Goal: Understand process/instructions

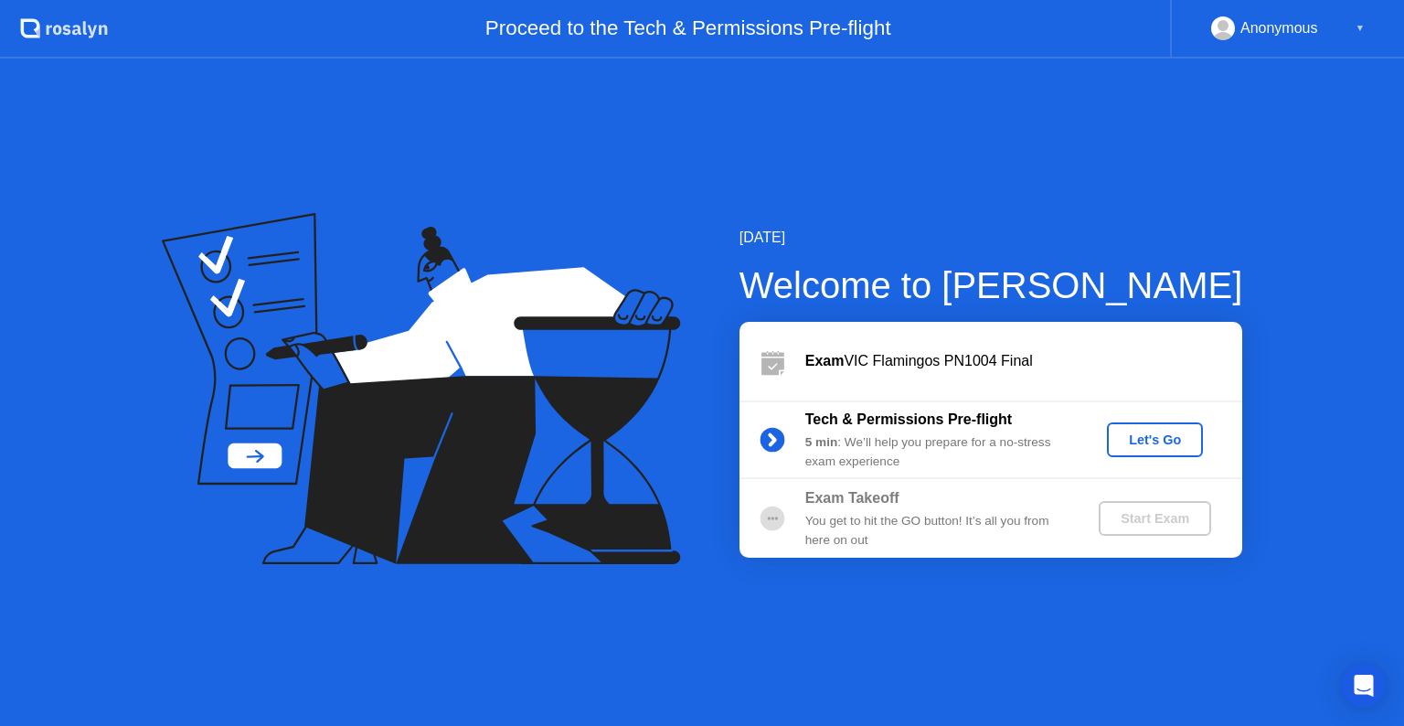
click at [1154, 436] on div "Let's Go" at bounding box center [1154, 439] width 81 height 15
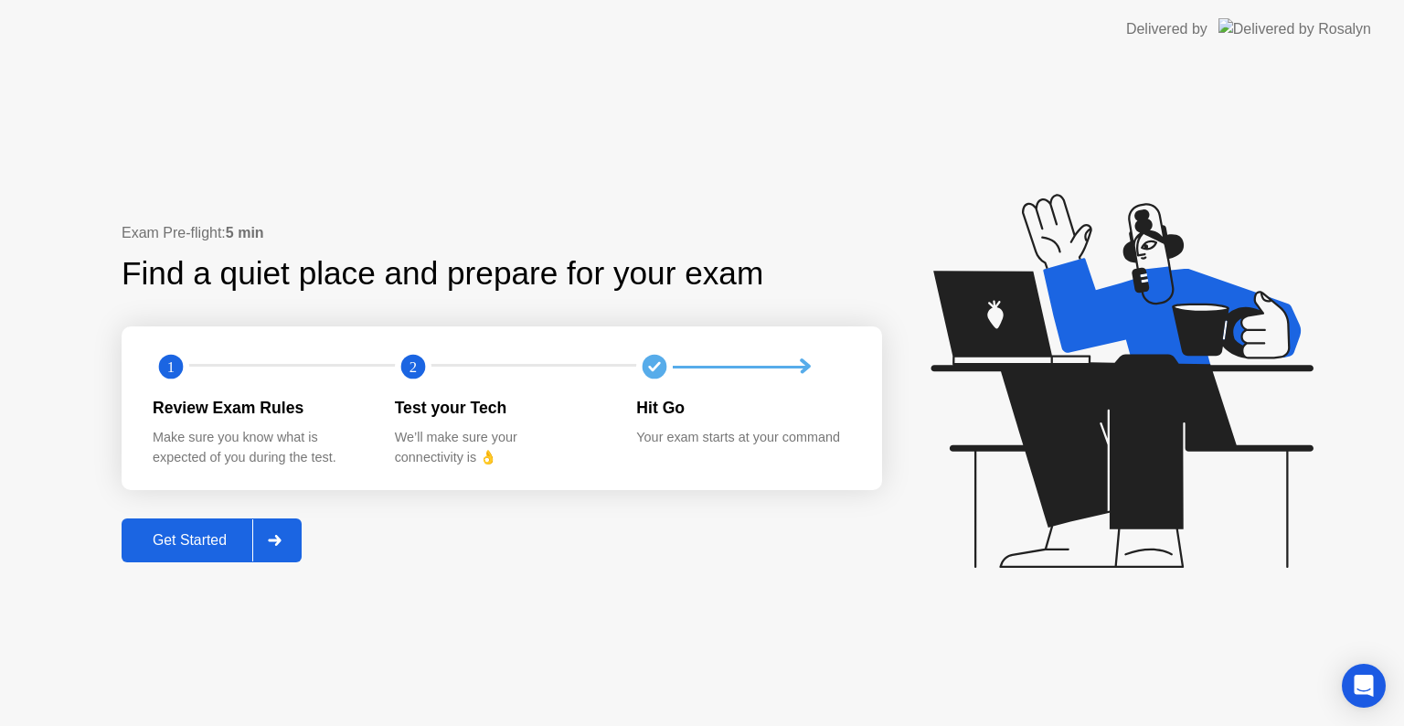
click at [282, 537] on icon at bounding box center [275, 540] width 14 height 11
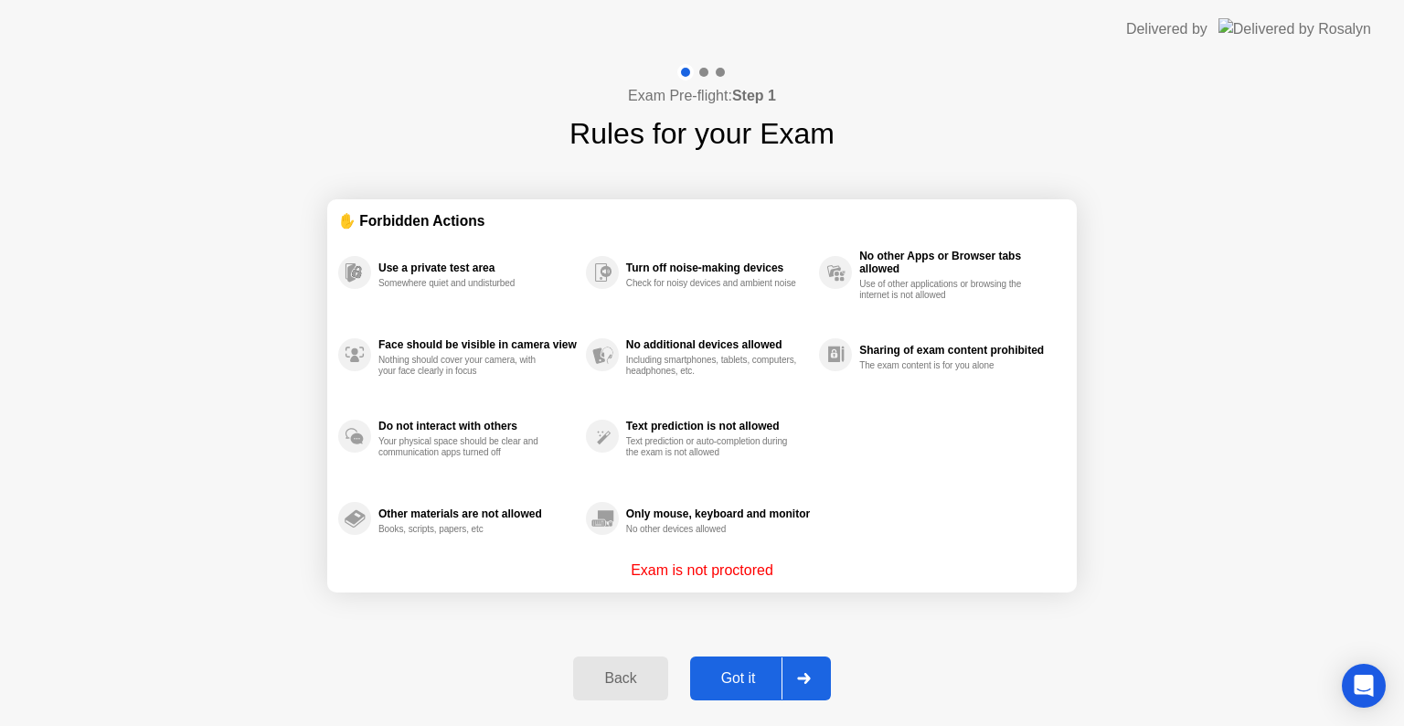
click at [807, 673] on icon at bounding box center [803, 678] width 13 height 11
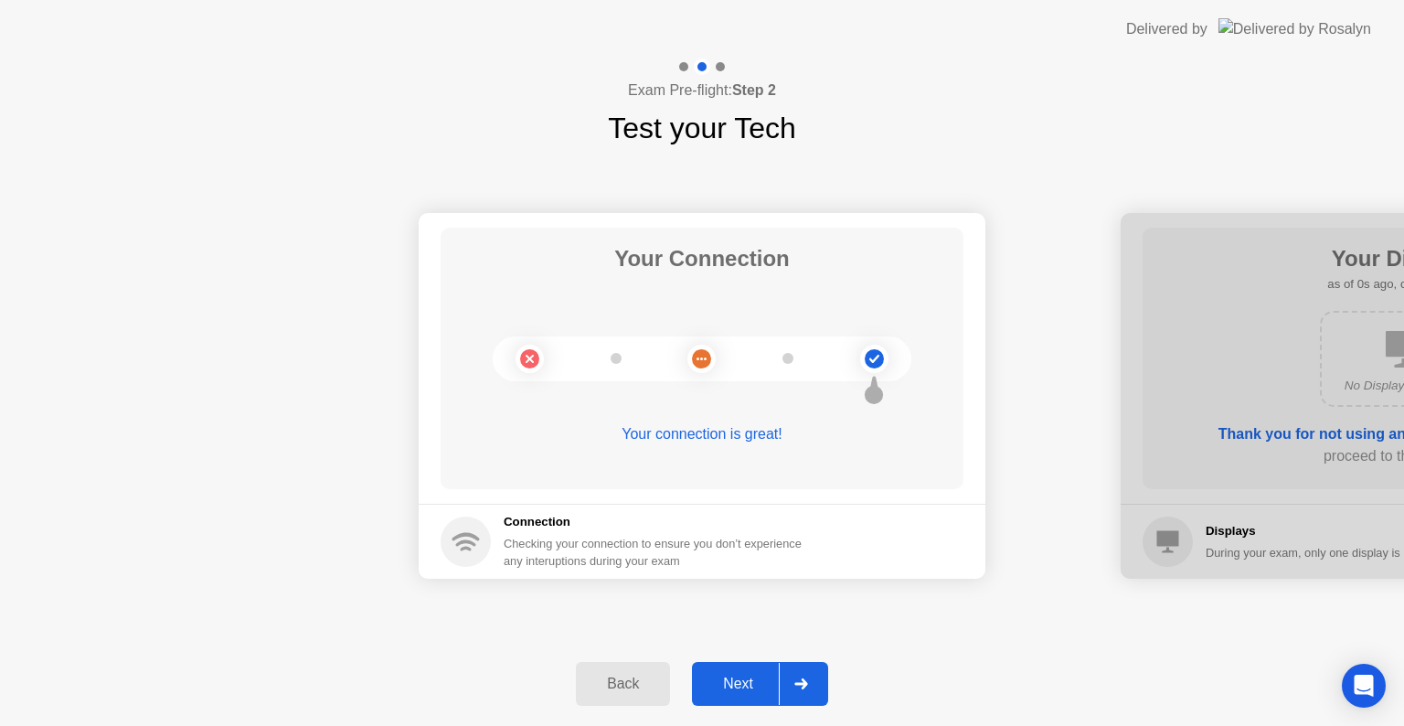
click at [807, 673] on div at bounding box center [801, 684] width 44 height 42
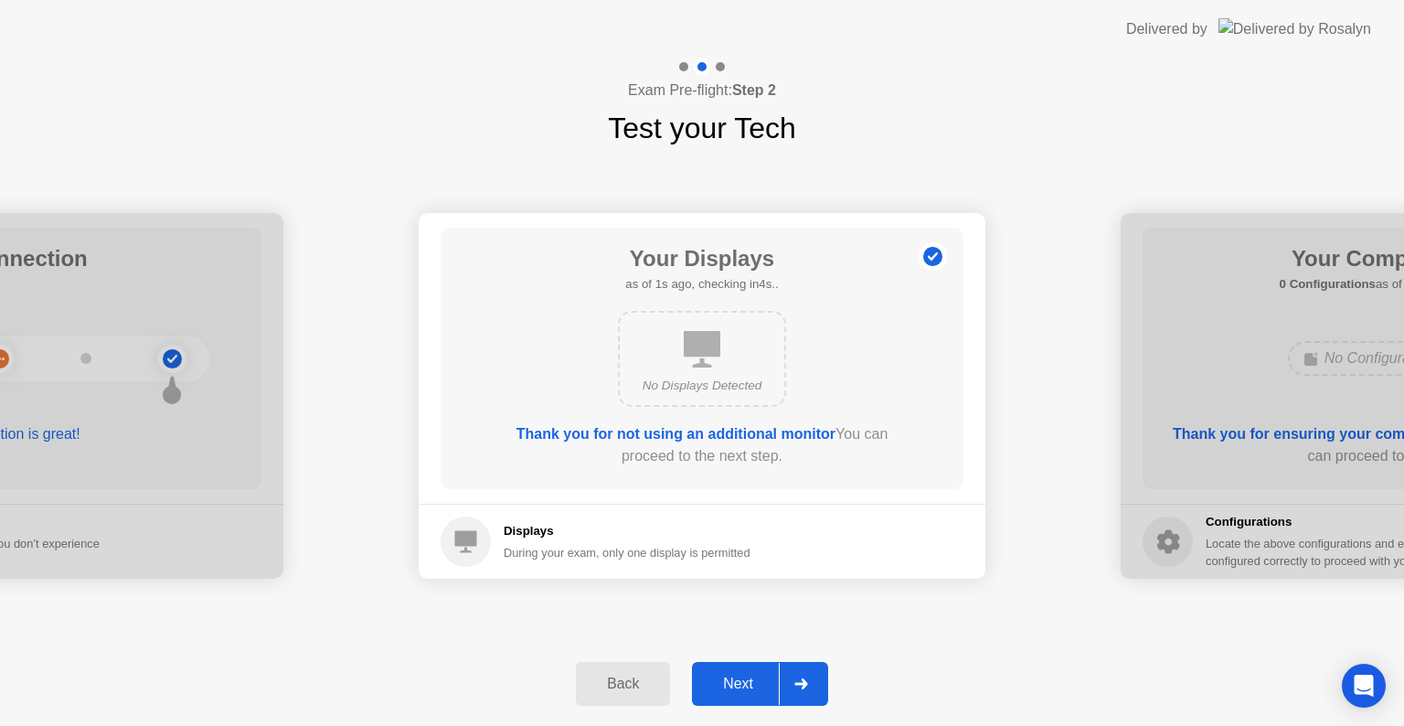
click at [807, 673] on div at bounding box center [801, 684] width 44 height 42
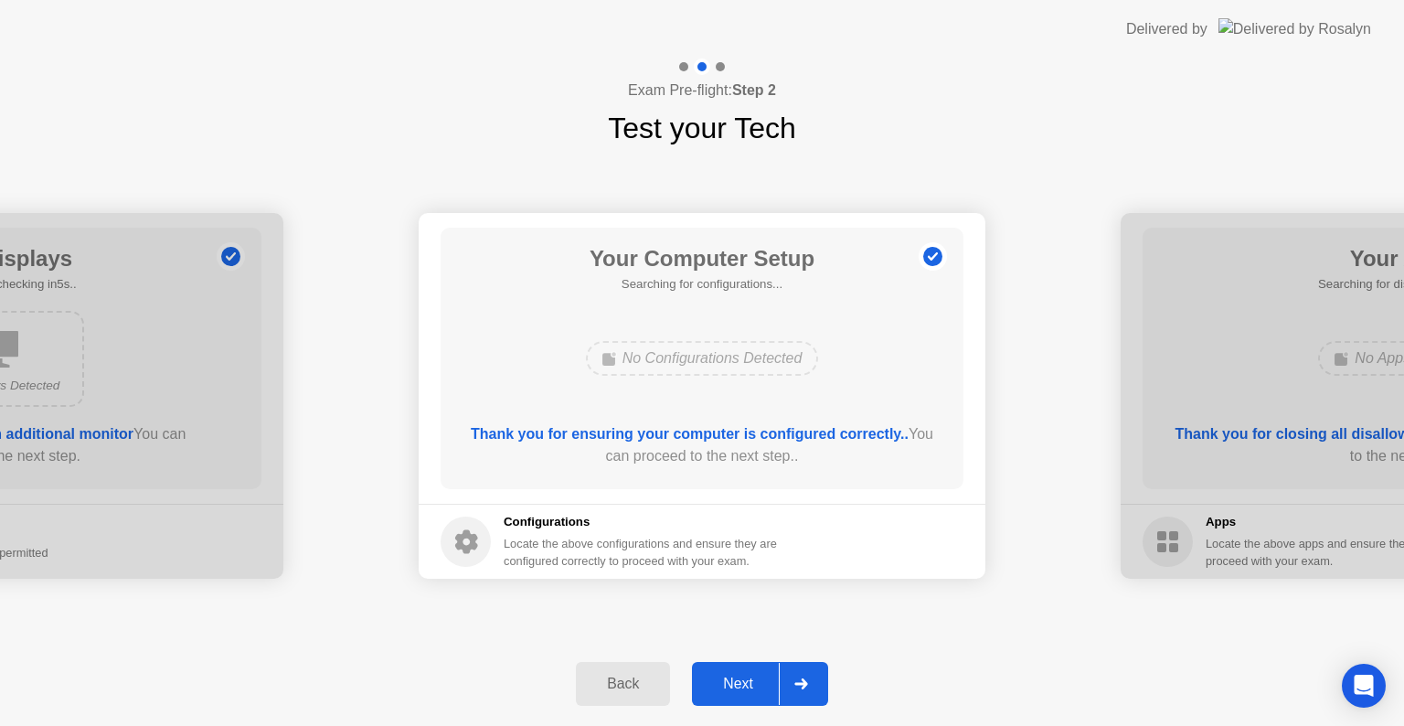
click at [807, 673] on div at bounding box center [801, 684] width 44 height 42
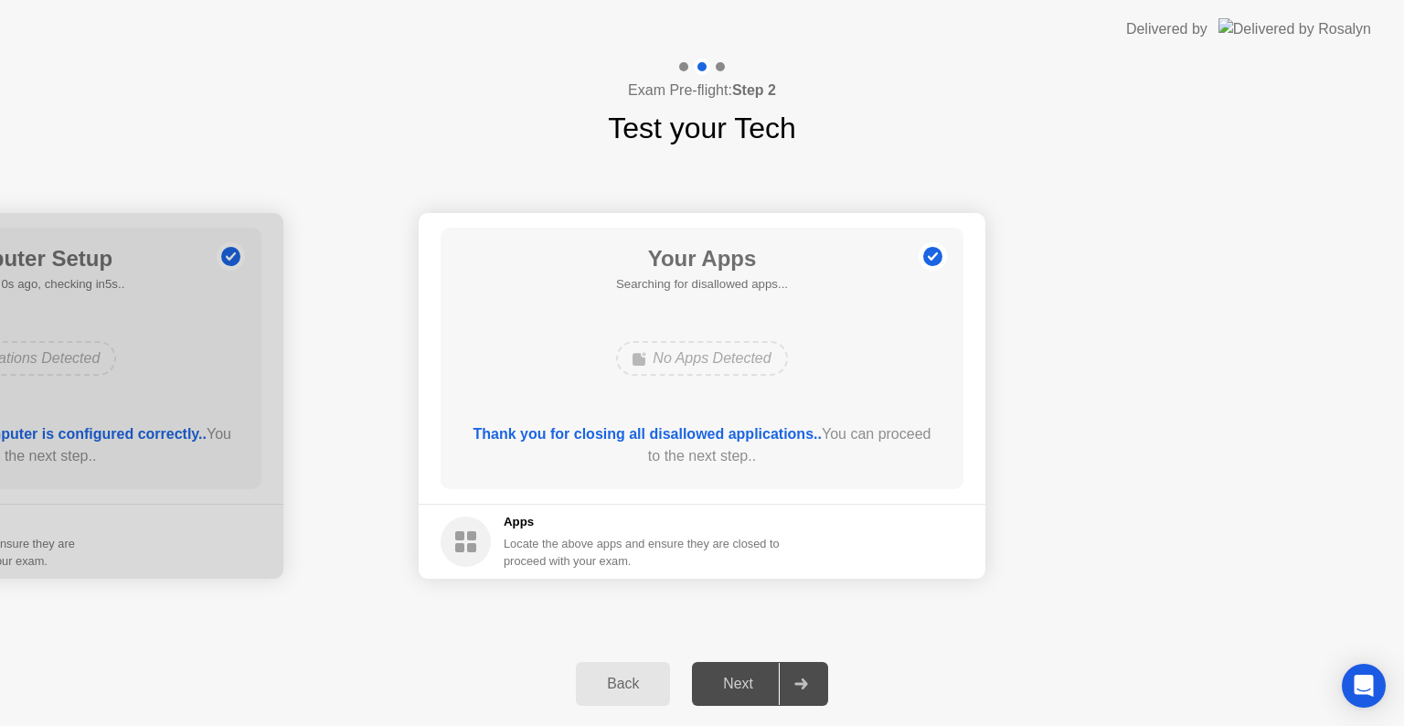
click at [807, 673] on div at bounding box center [801, 684] width 44 height 42
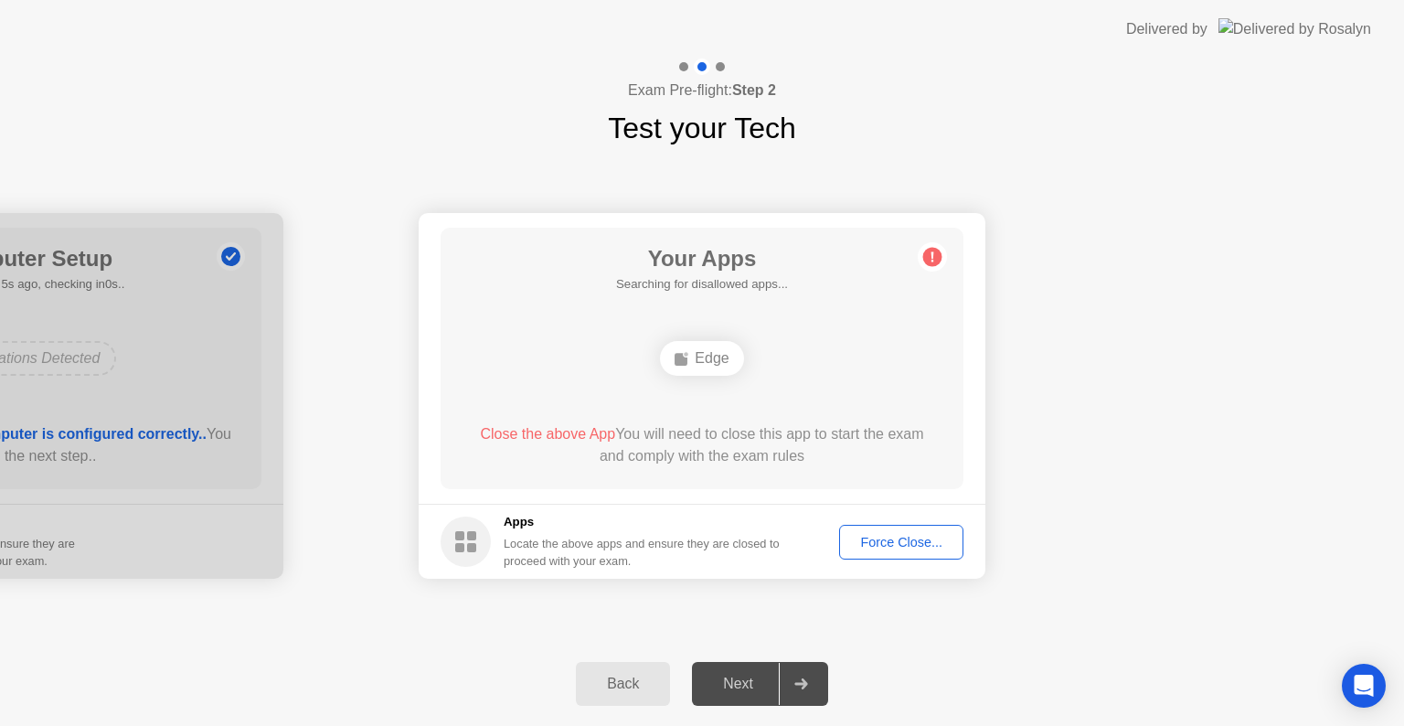
click at [607, 687] on div "Back" at bounding box center [622, 684] width 83 height 16
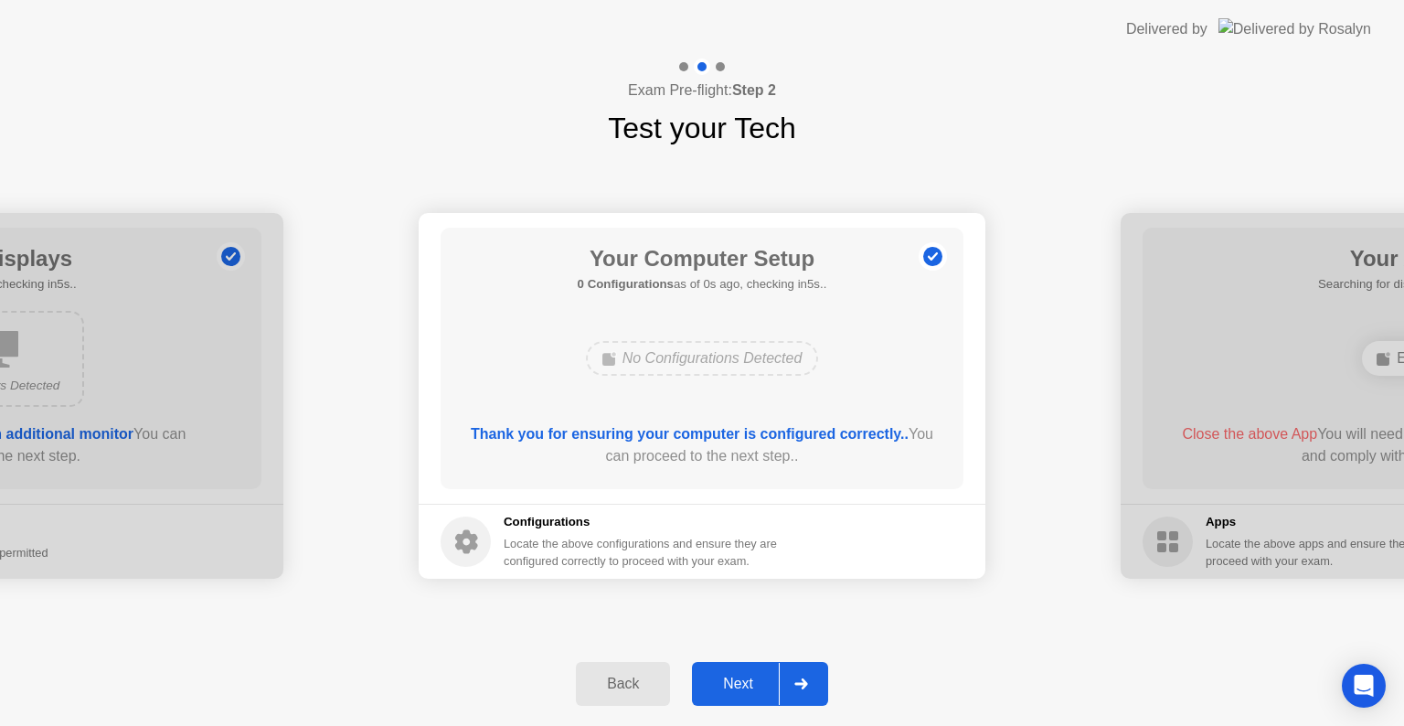
click at [793, 677] on div at bounding box center [801, 684] width 44 height 42
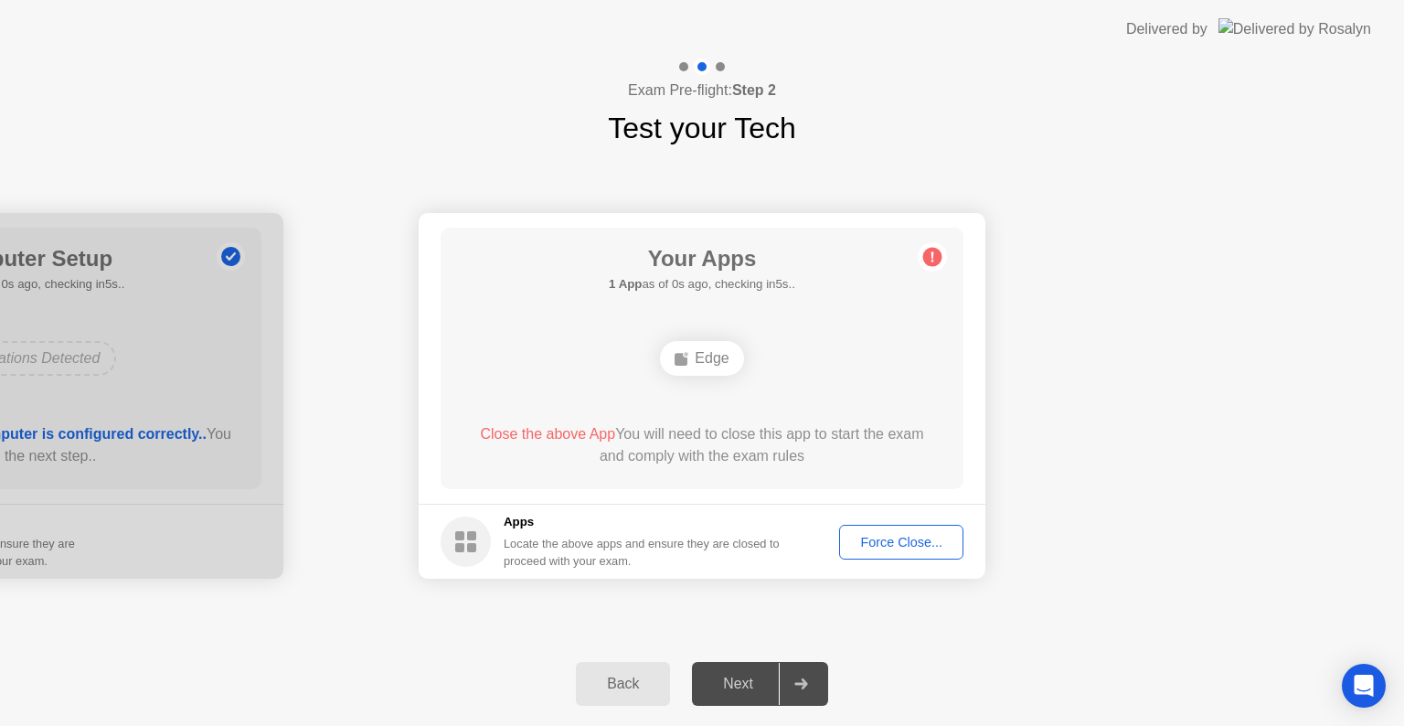
click at [870, 538] on div "Force Close..." at bounding box center [902, 542] width 112 height 15
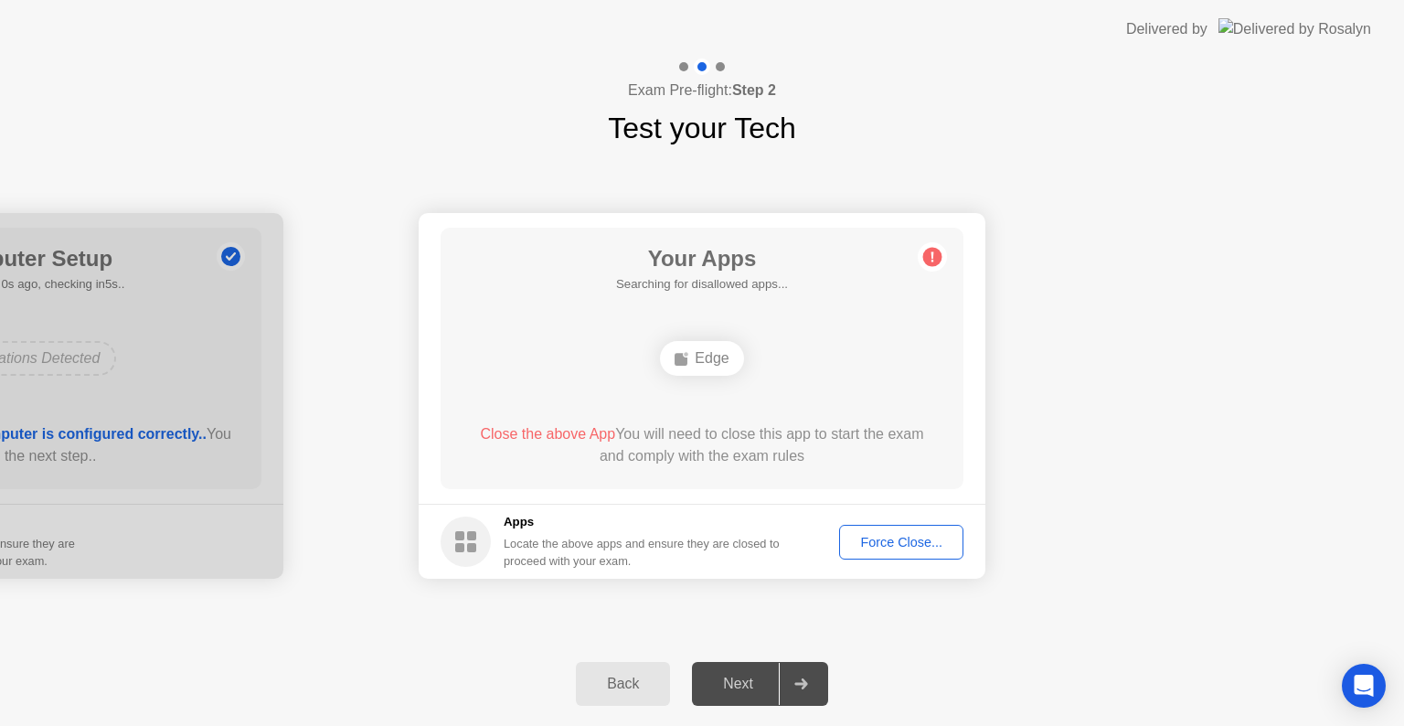
click at [624, 680] on div "Back" at bounding box center [622, 684] width 83 height 16
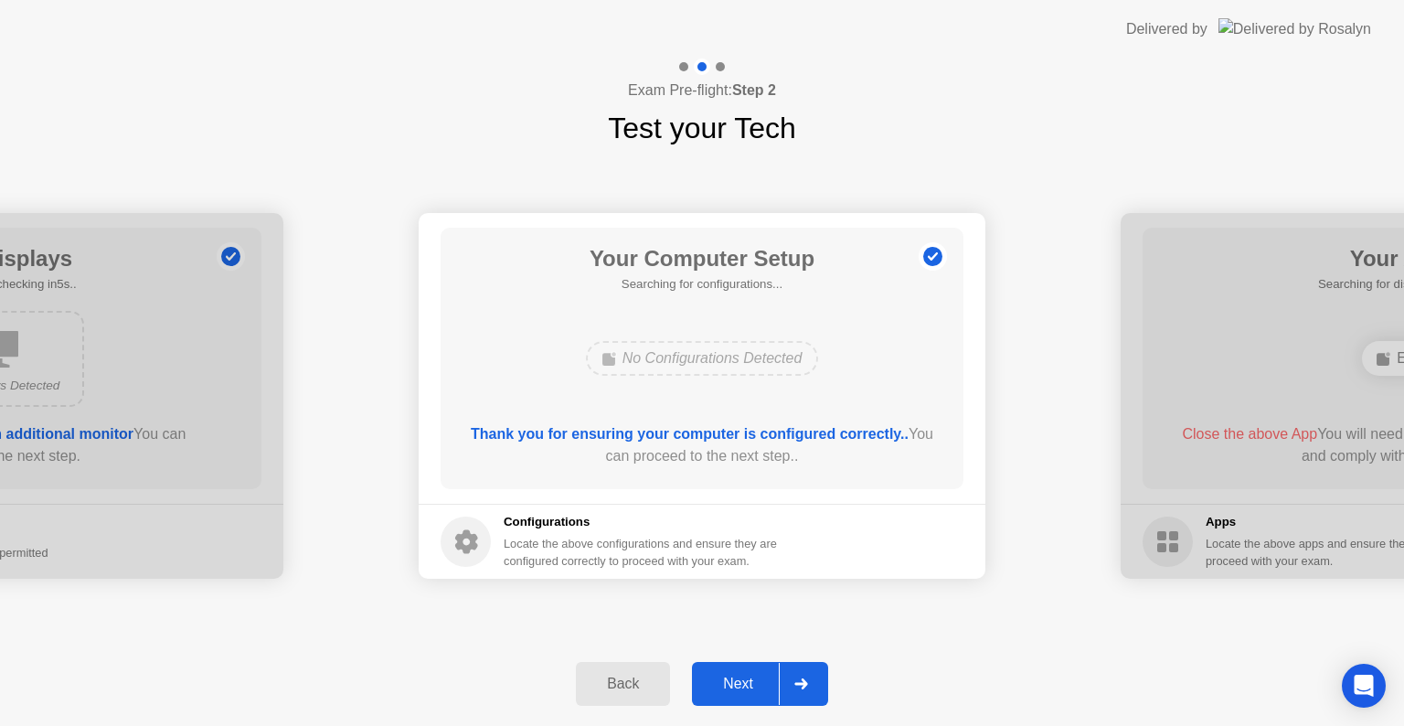
click at [624, 680] on div "Back" at bounding box center [622, 684] width 83 height 16
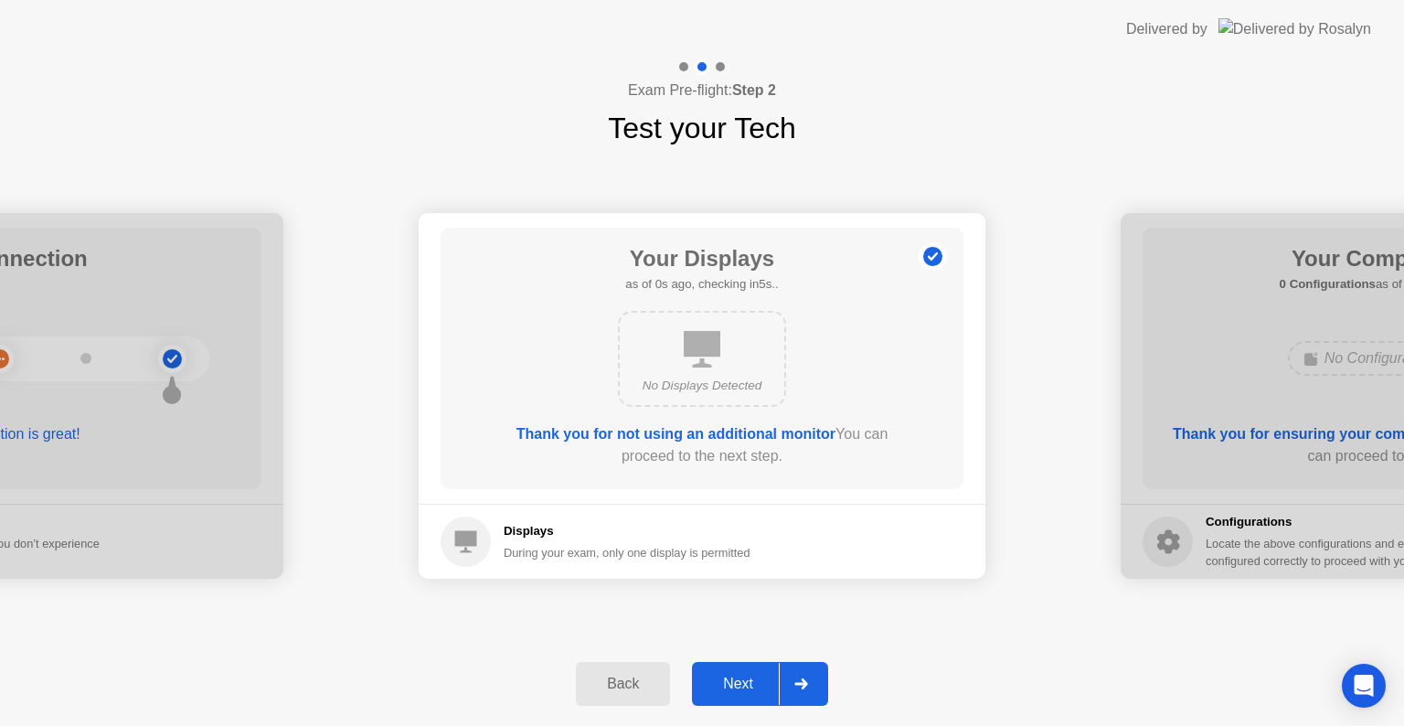
click at [624, 680] on div "Back" at bounding box center [622, 684] width 83 height 16
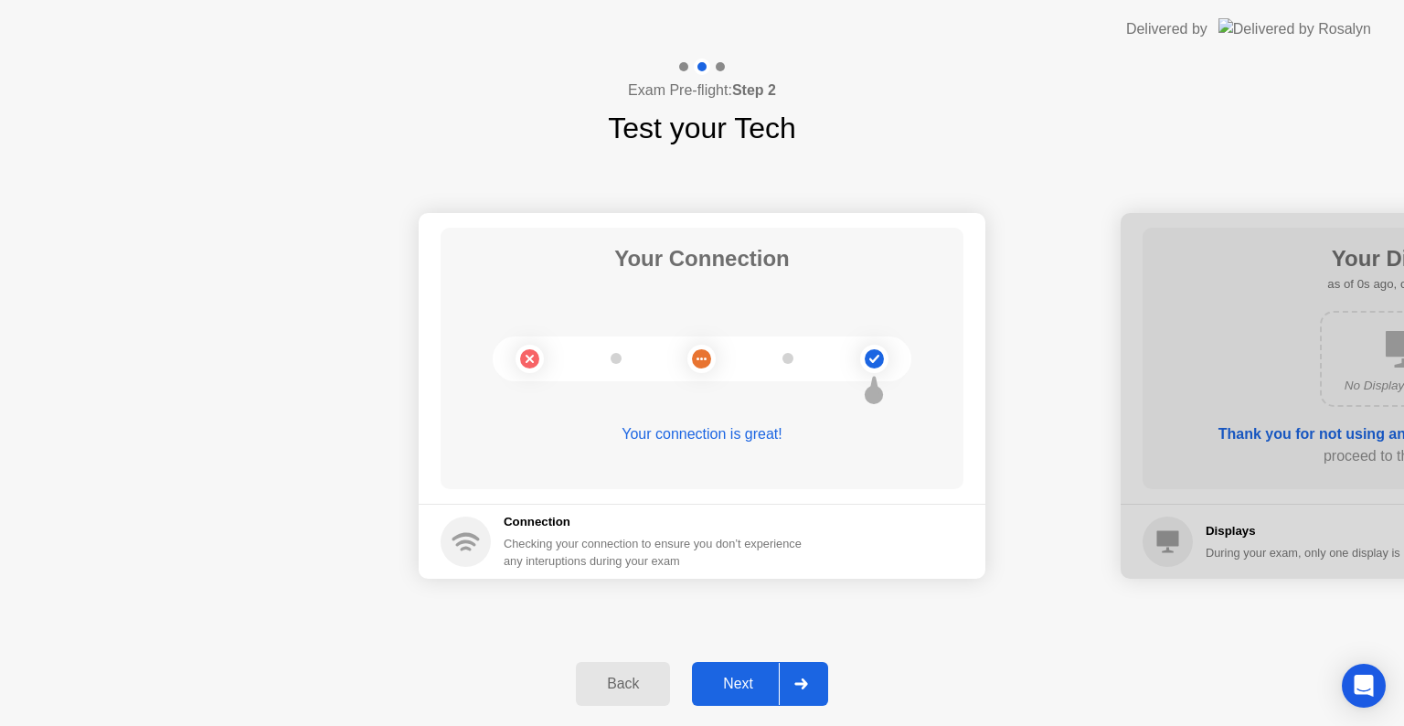
click at [794, 679] on icon at bounding box center [801, 683] width 14 height 11
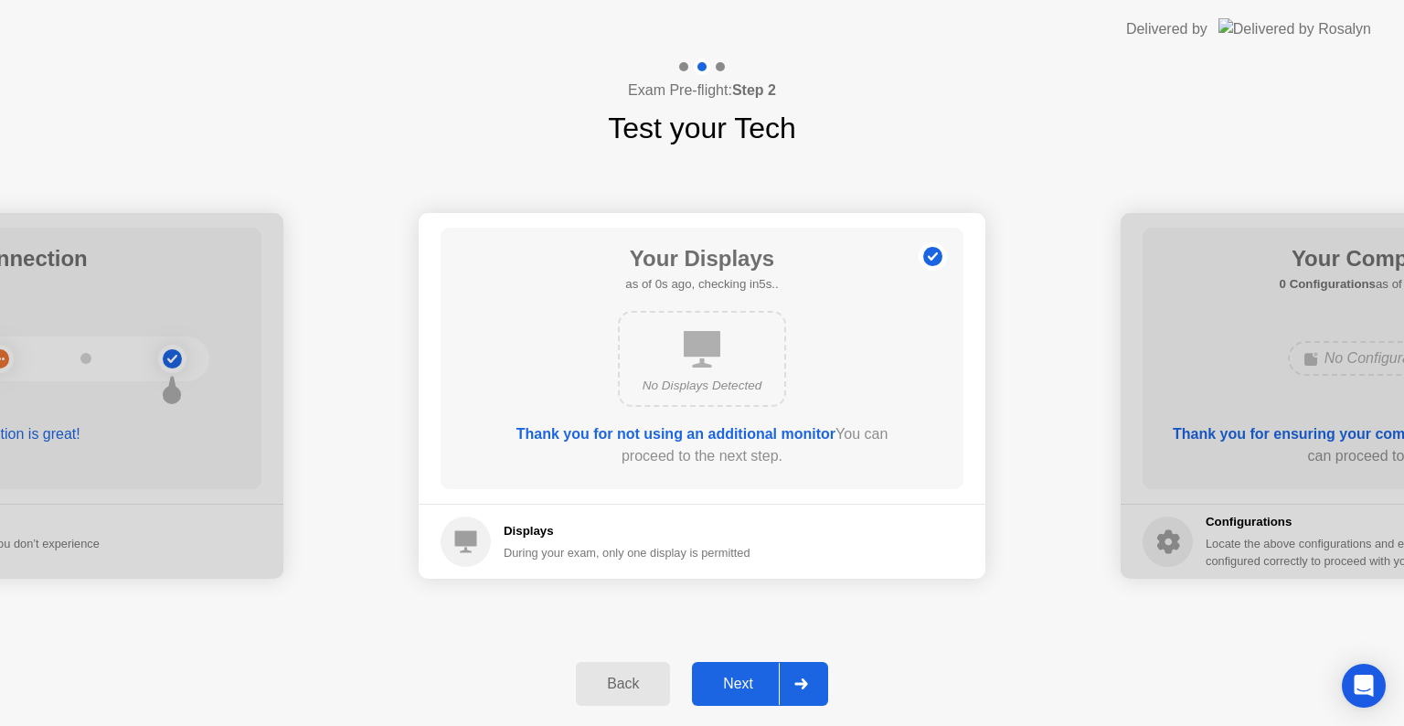
click at [794, 679] on icon at bounding box center [801, 683] width 14 height 11
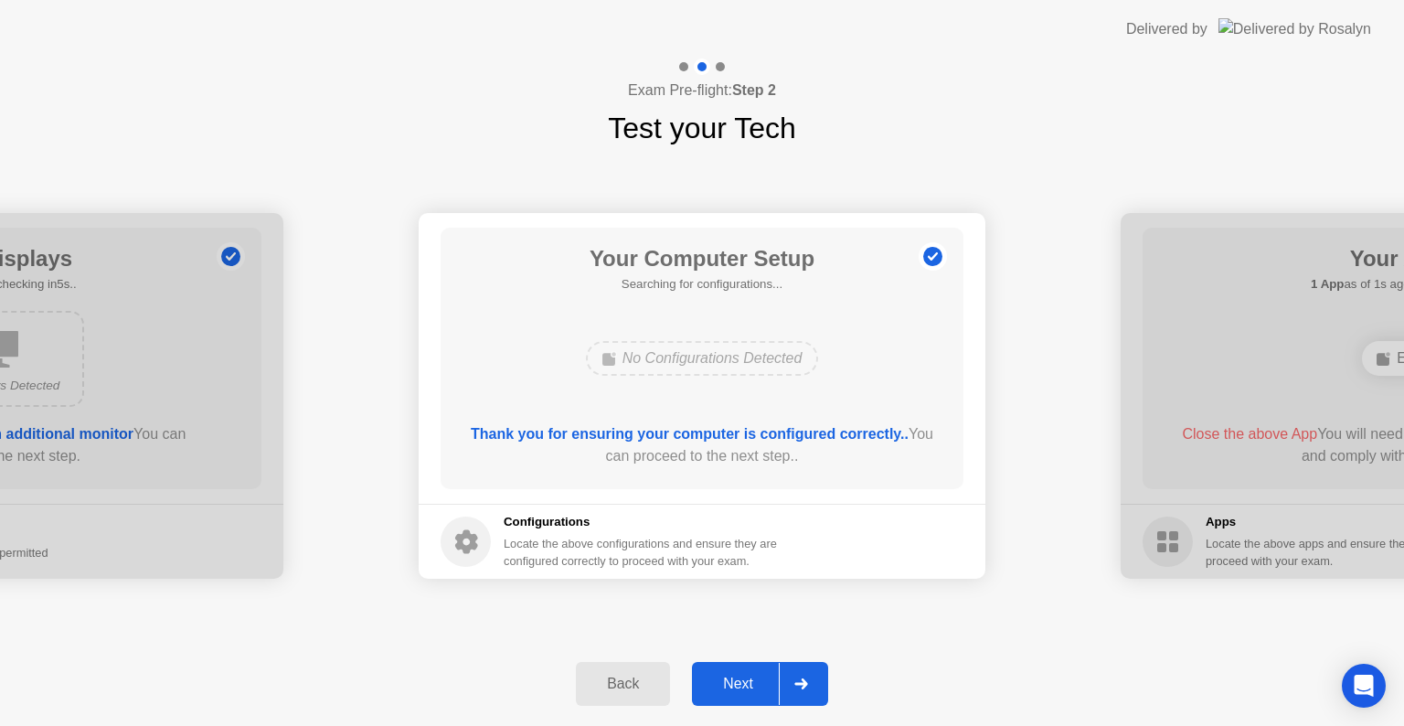
click at [794, 679] on icon at bounding box center [801, 683] width 14 height 11
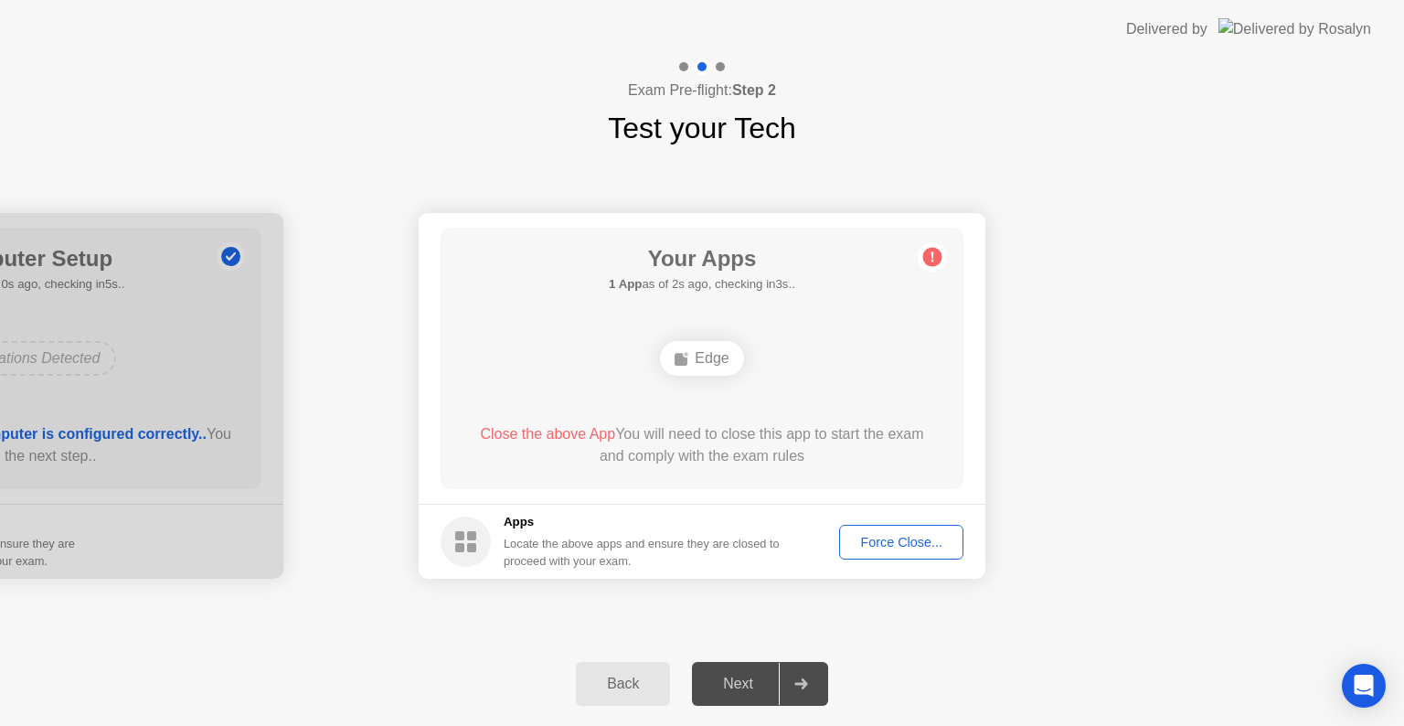
click at [635, 677] on div "Back" at bounding box center [622, 684] width 83 height 16
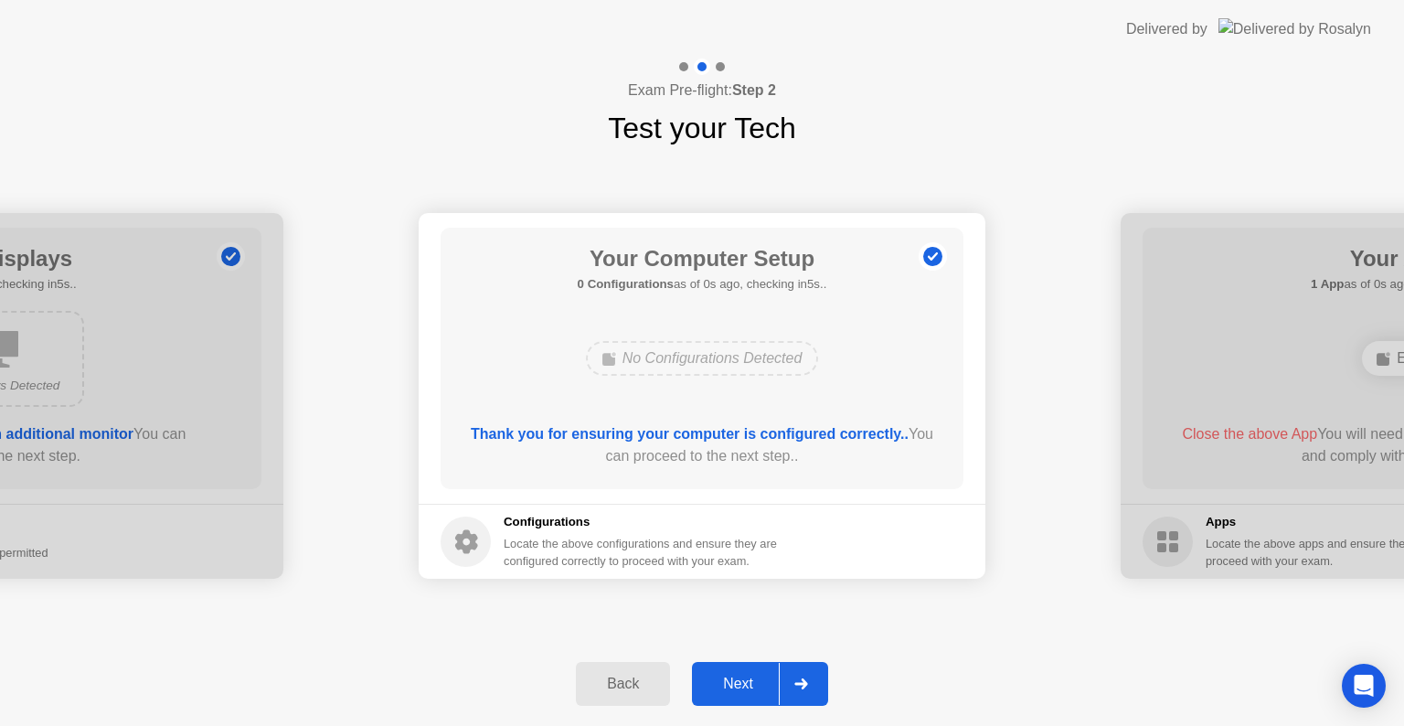
click at [792, 683] on div at bounding box center [801, 684] width 44 height 42
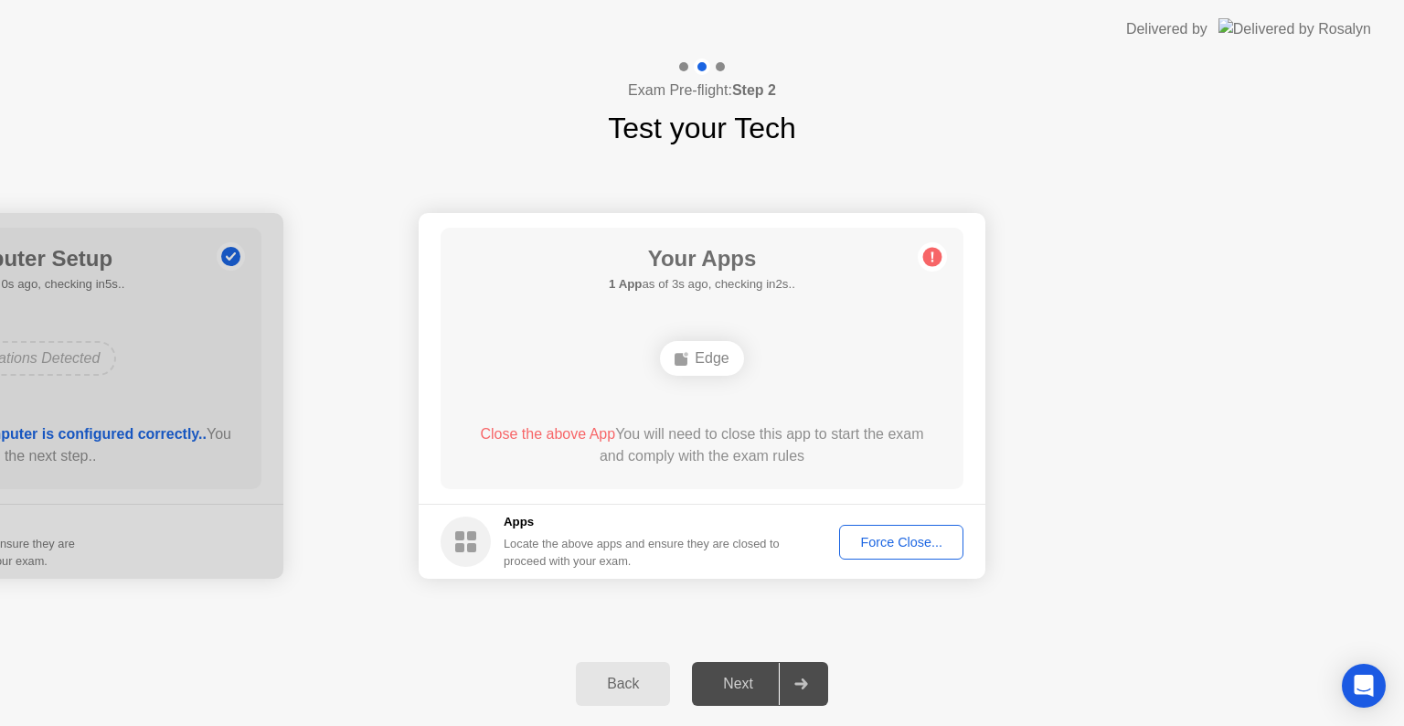
click at [634, 668] on button "Back" at bounding box center [623, 684] width 94 height 44
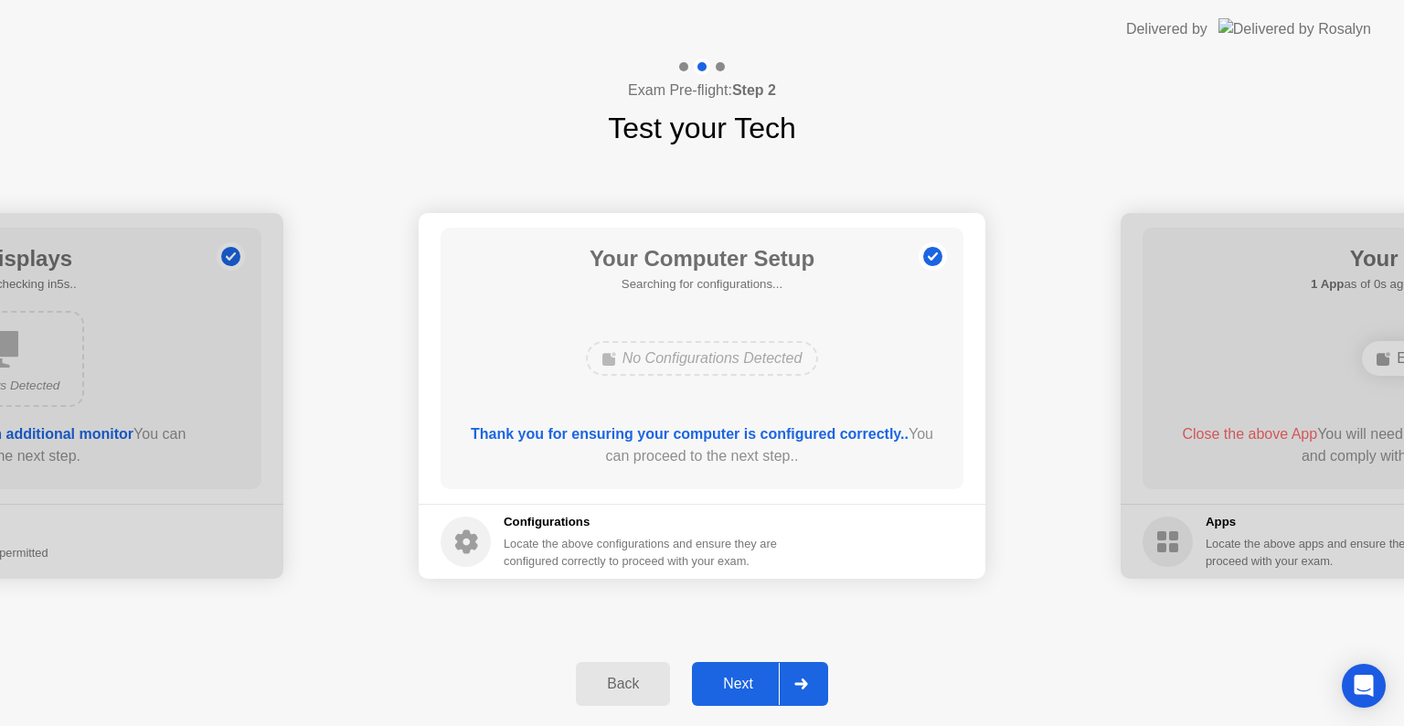
click at [634, 668] on button "Back" at bounding box center [623, 684] width 94 height 44
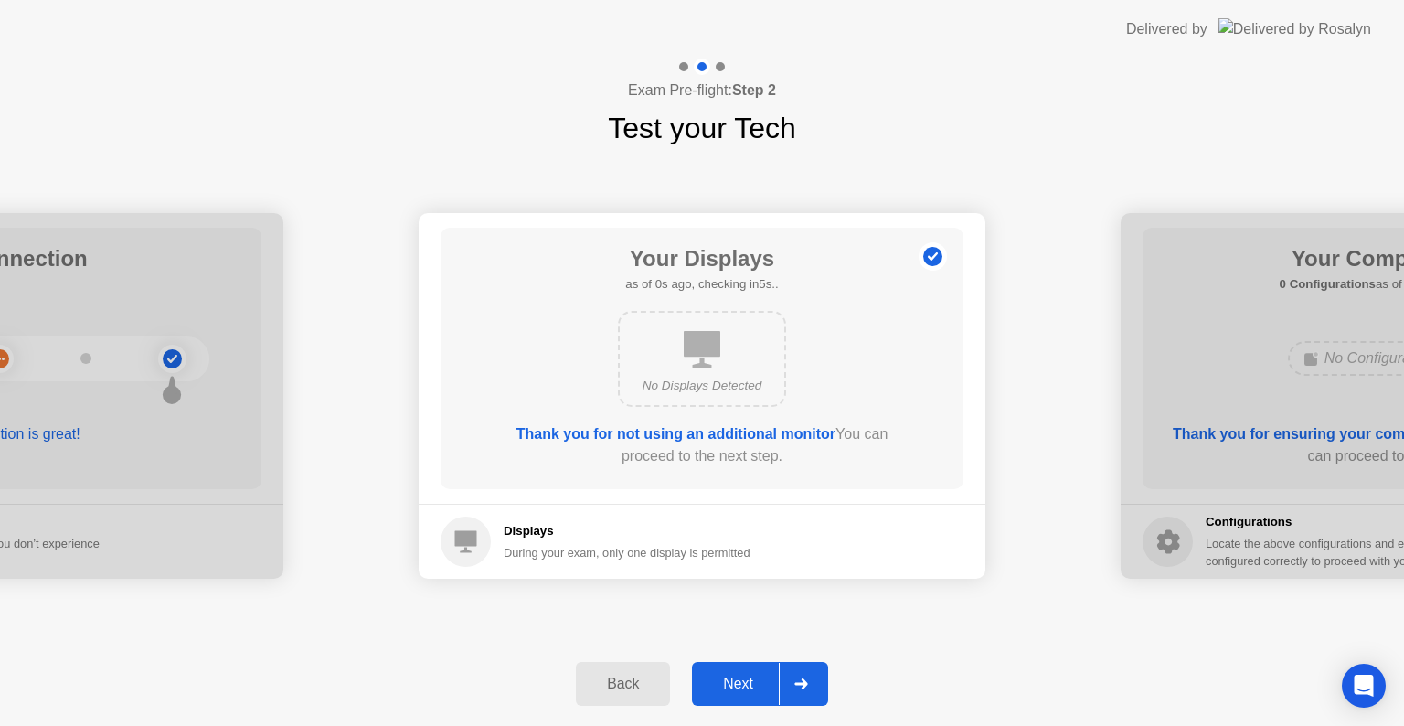
click at [634, 668] on button "Back" at bounding box center [623, 684] width 94 height 44
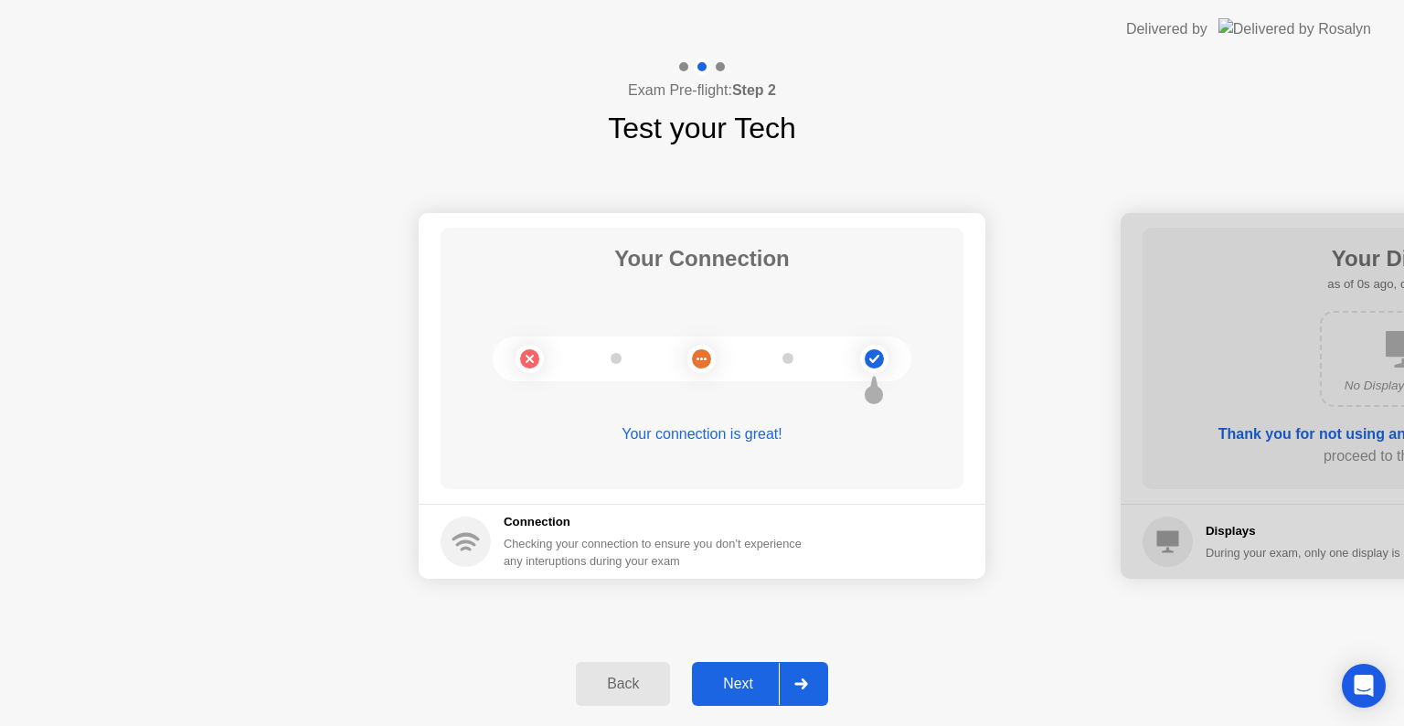
click at [809, 684] on div at bounding box center [801, 684] width 44 height 42
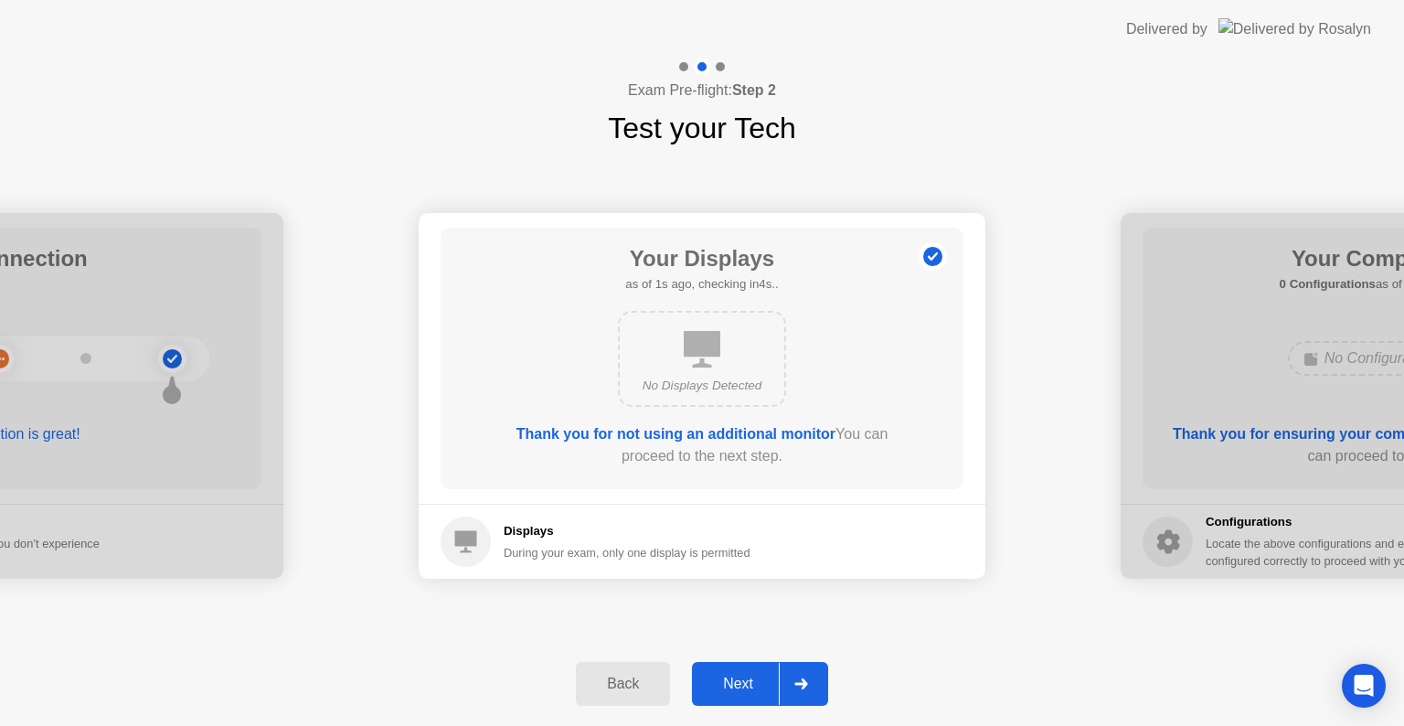
click at [809, 684] on div at bounding box center [801, 684] width 44 height 42
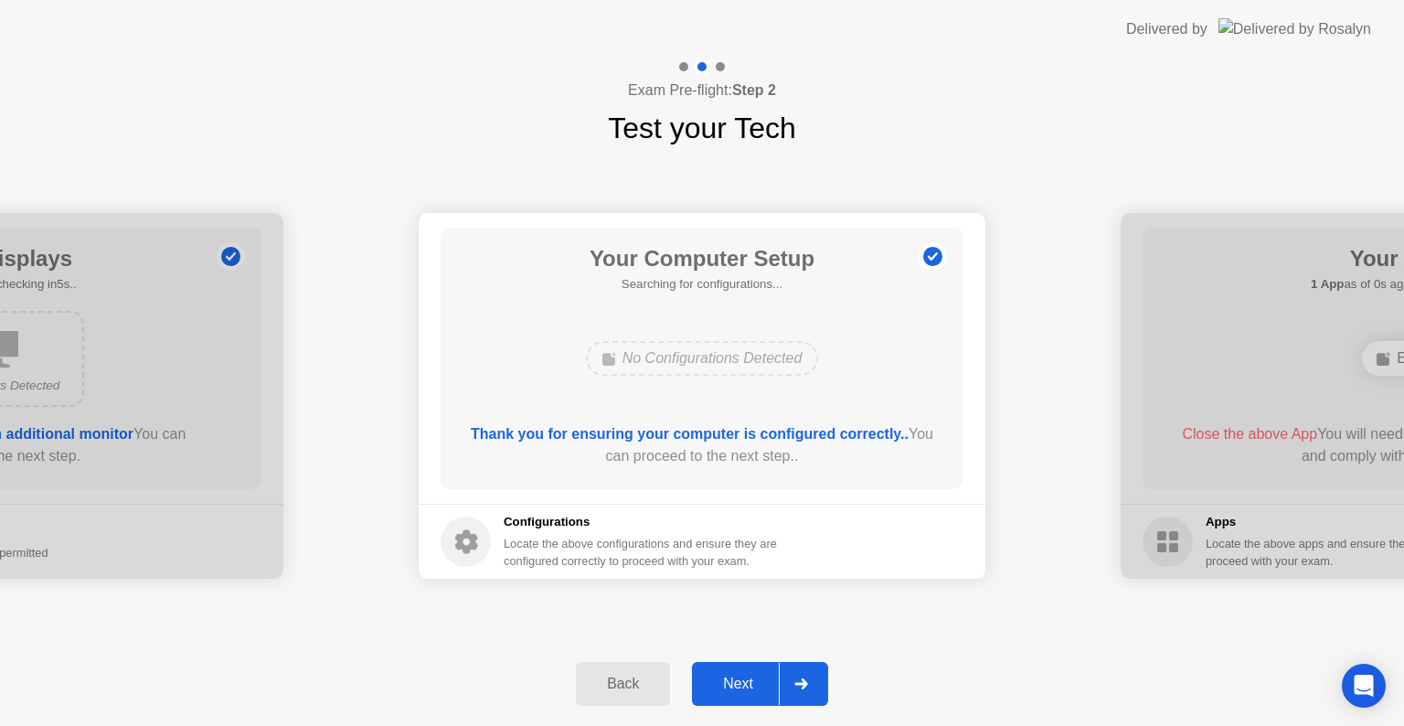
click at [809, 684] on div at bounding box center [801, 684] width 44 height 42
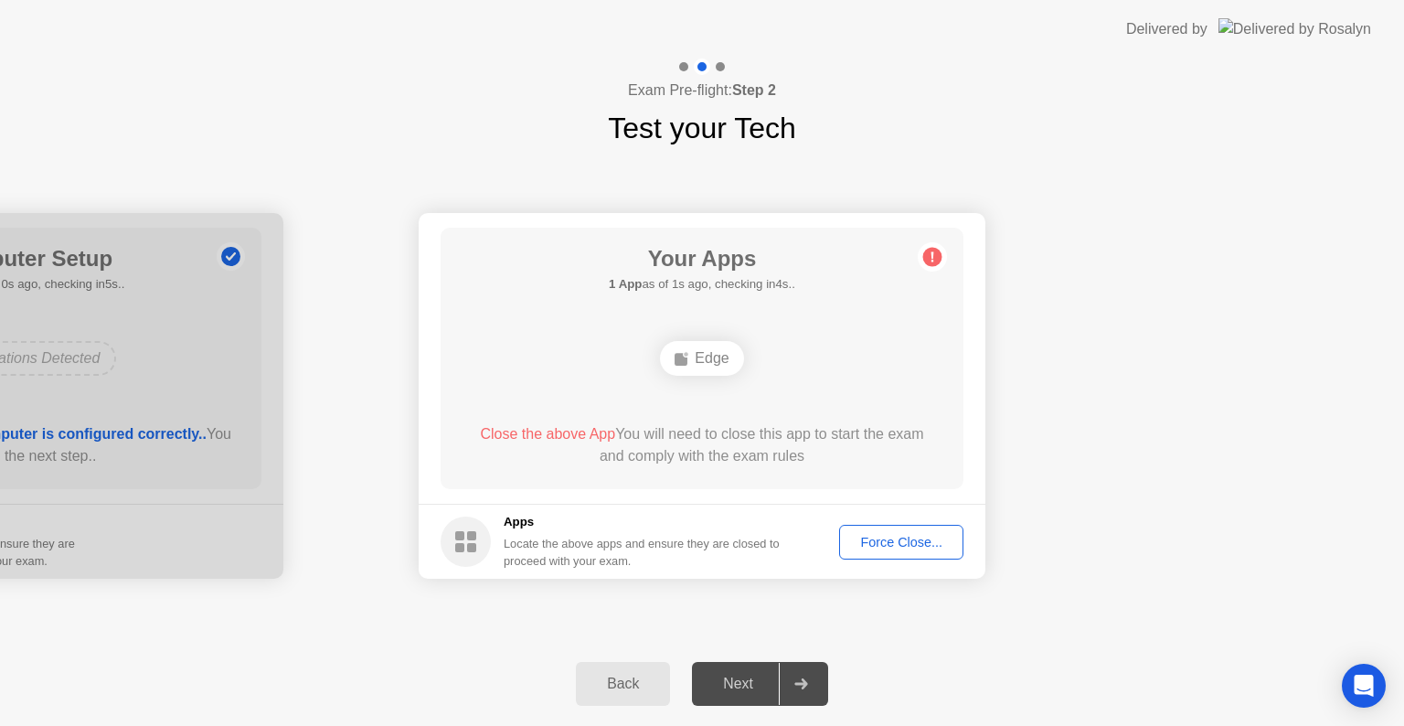
click at [908, 542] on div "Force Close..." at bounding box center [902, 542] width 112 height 15
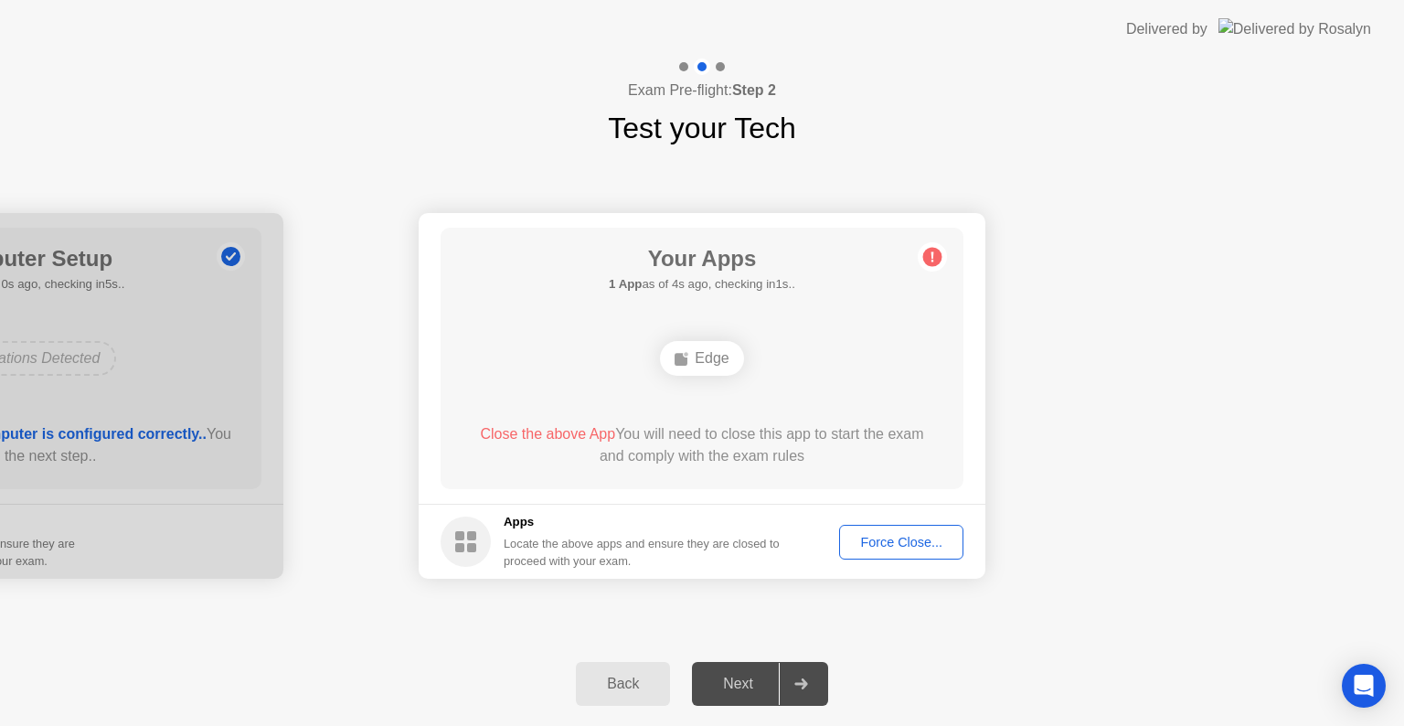
click at [728, 348] on div "Edge" at bounding box center [701, 358] width 83 height 35
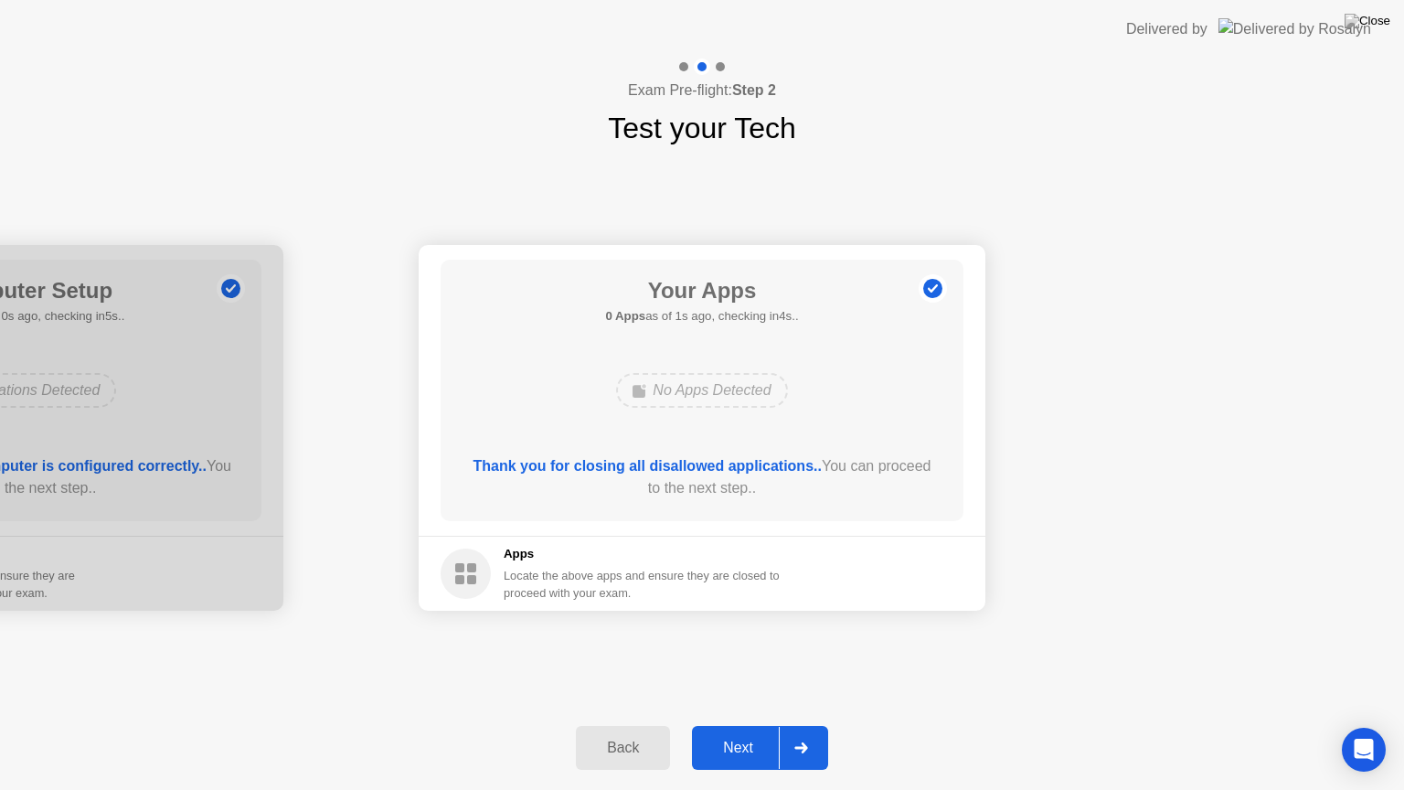
click at [745, 725] on div "Next" at bounding box center [738, 748] width 81 height 16
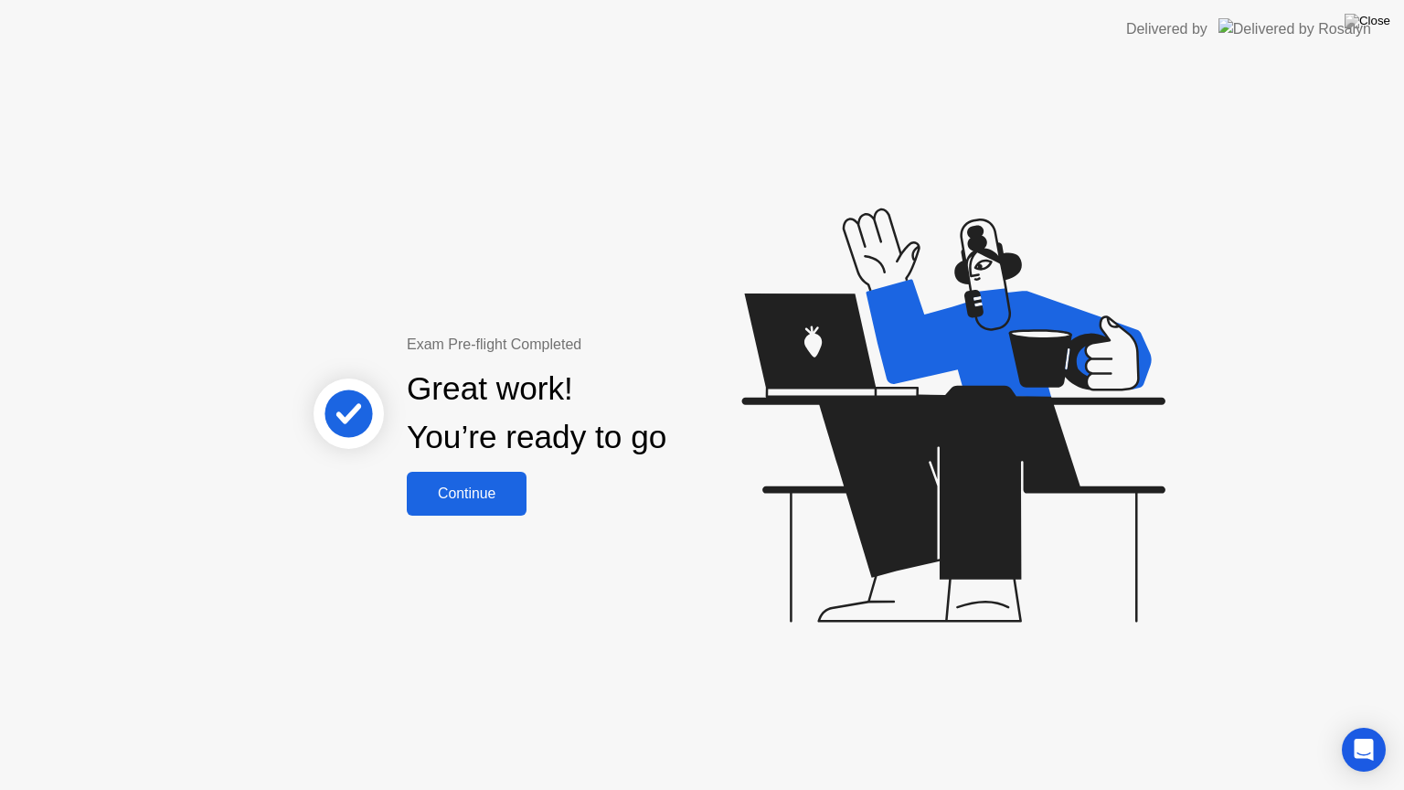
click at [477, 497] on div "Continue" at bounding box center [466, 493] width 109 height 16
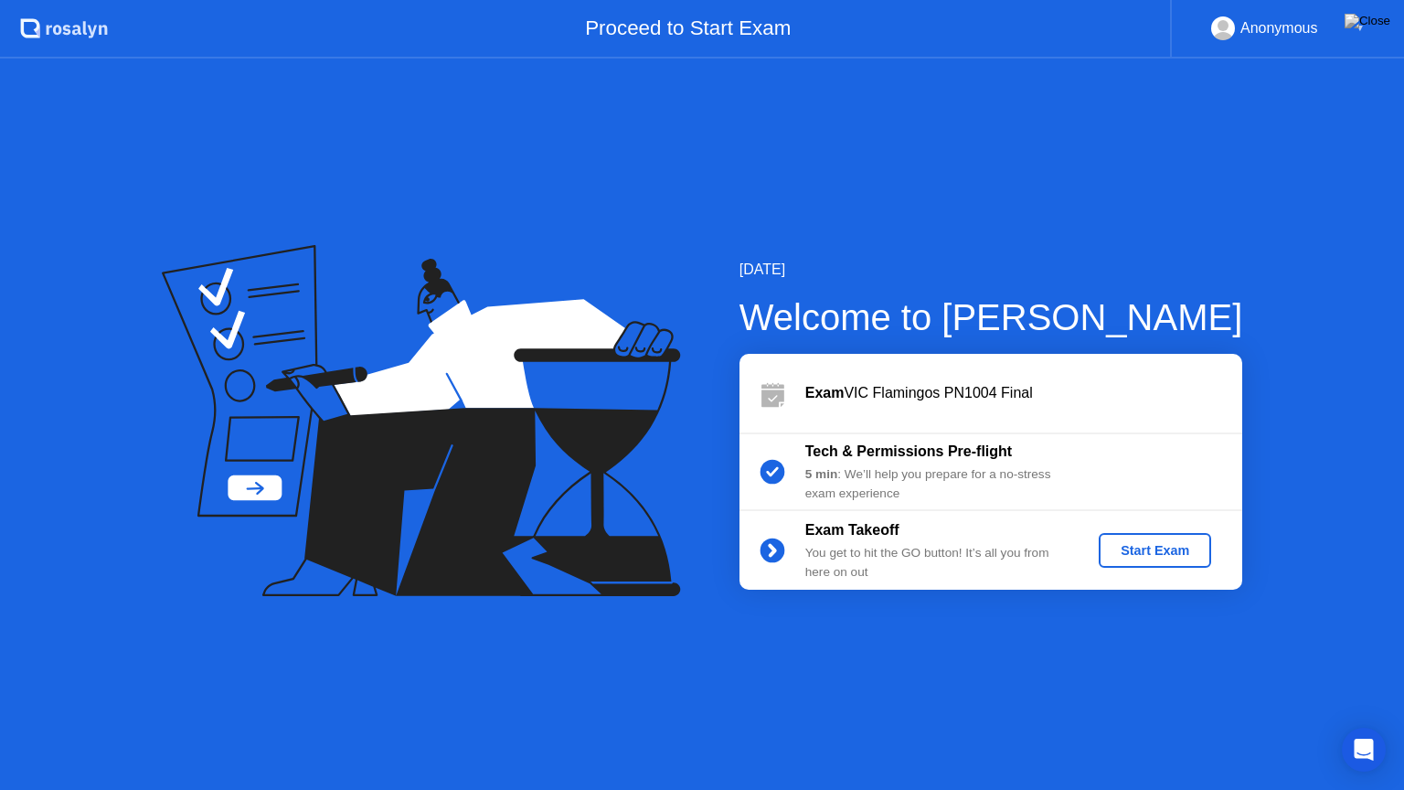
click at [1179, 551] on div "Start Exam" at bounding box center [1155, 550] width 98 height 15
